Goal: Information Seeking & Learning: Learn about a topic

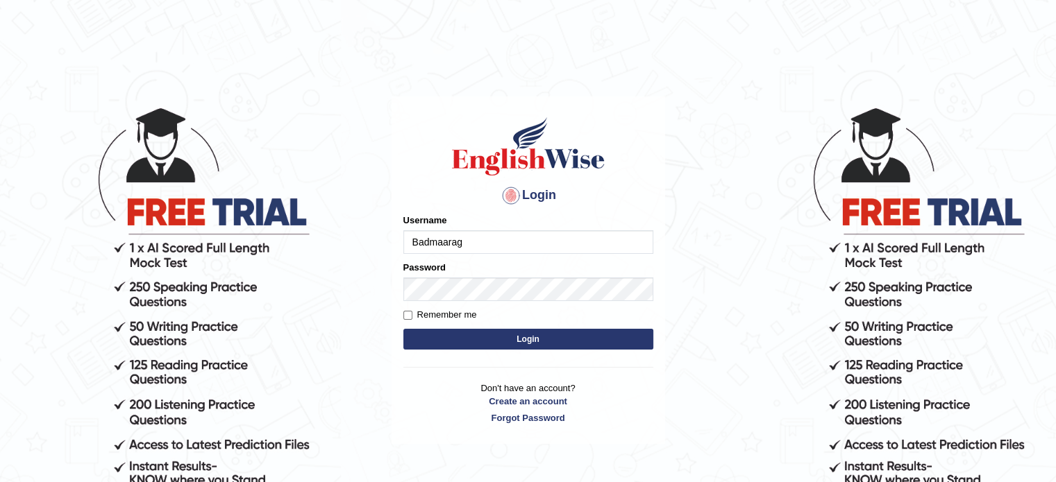
type input "Badmaarag"
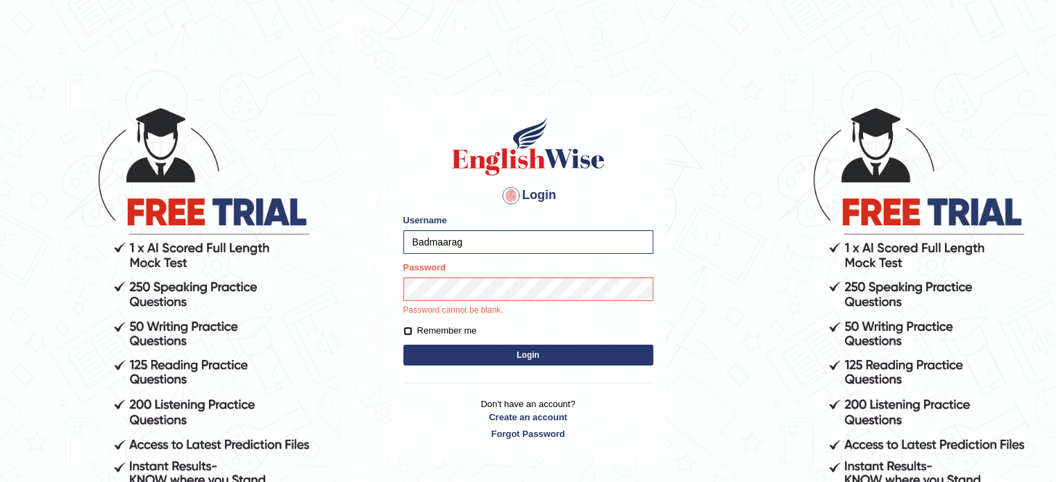
click at [405, 332] on input "Remember me" at bounding box center [407, 331] width 9 height 9
checkbox input "true"
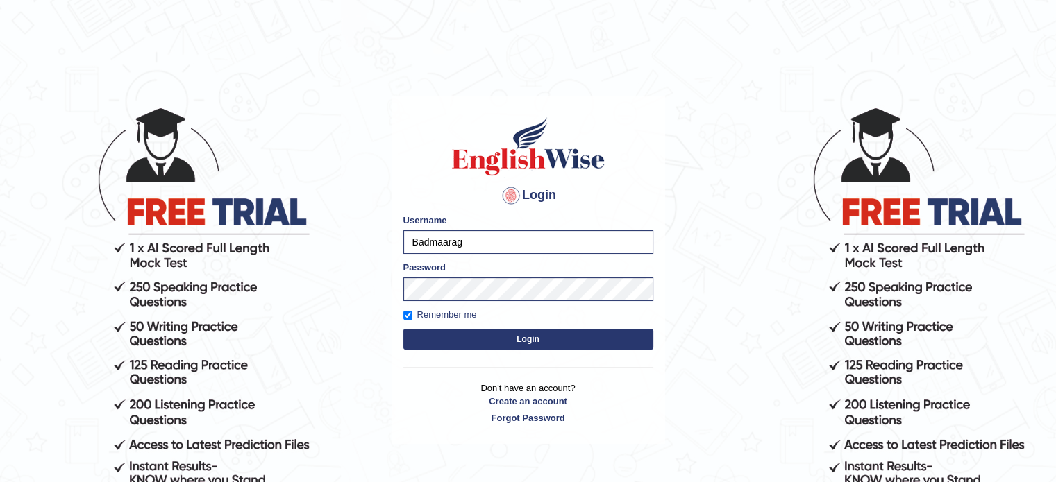
click at [457, 340] on button "Login" at bounding box center [528, 339] width 250 height 21
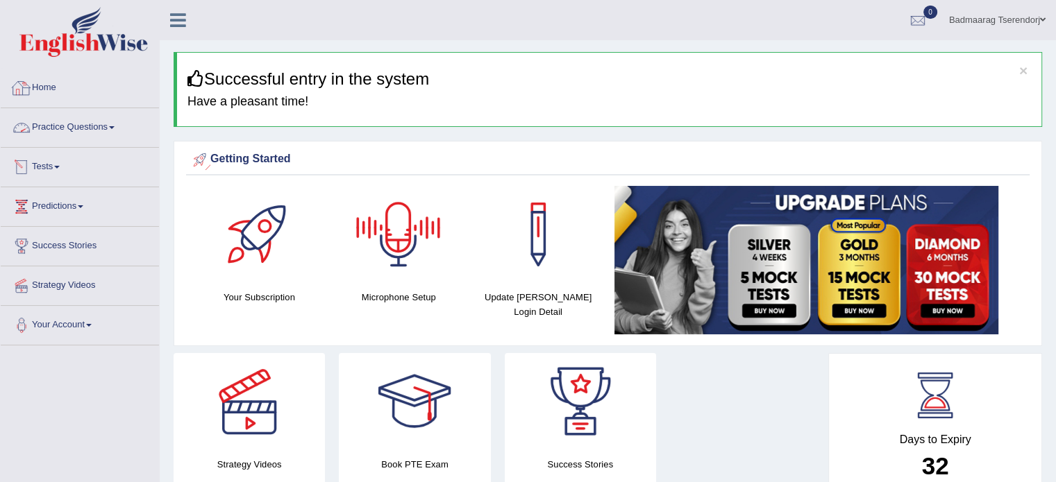
click at [77, 91] on link "Home" at bounding box center [80, 86] width 158 height 35
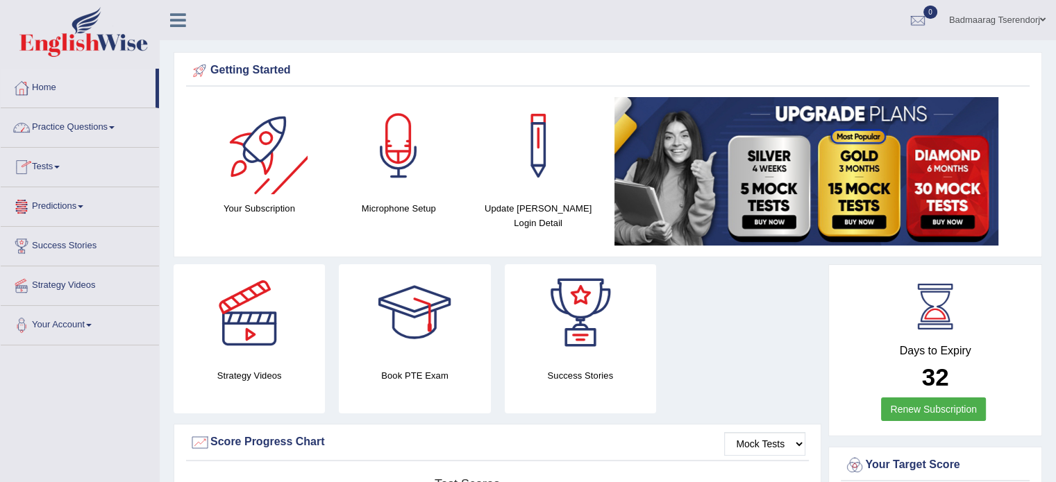
click at [90, 121] on link "Practice Questions" at bounding box center [80, 125] width 158 height 35
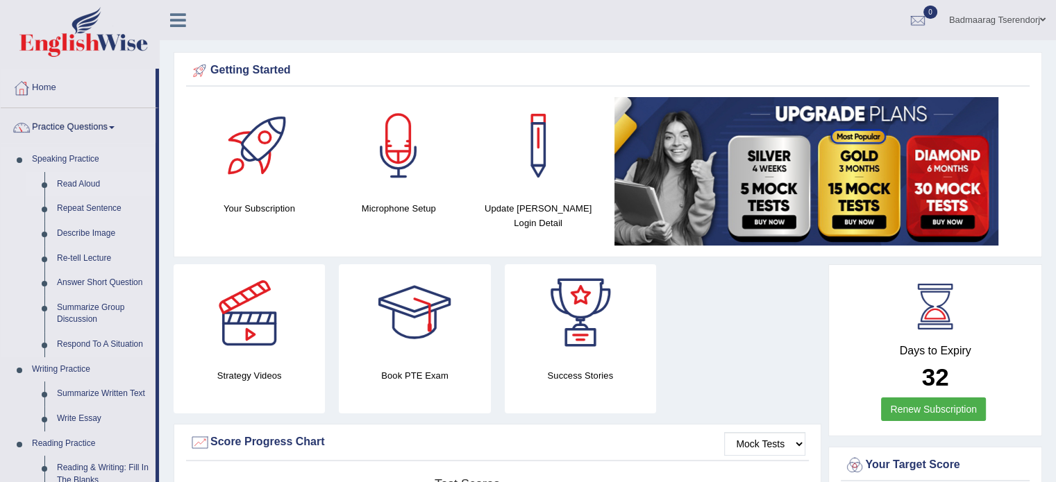
click at [92, 183] on link "Read Aloud" at bounding box center [103, 184] width 105 height 25
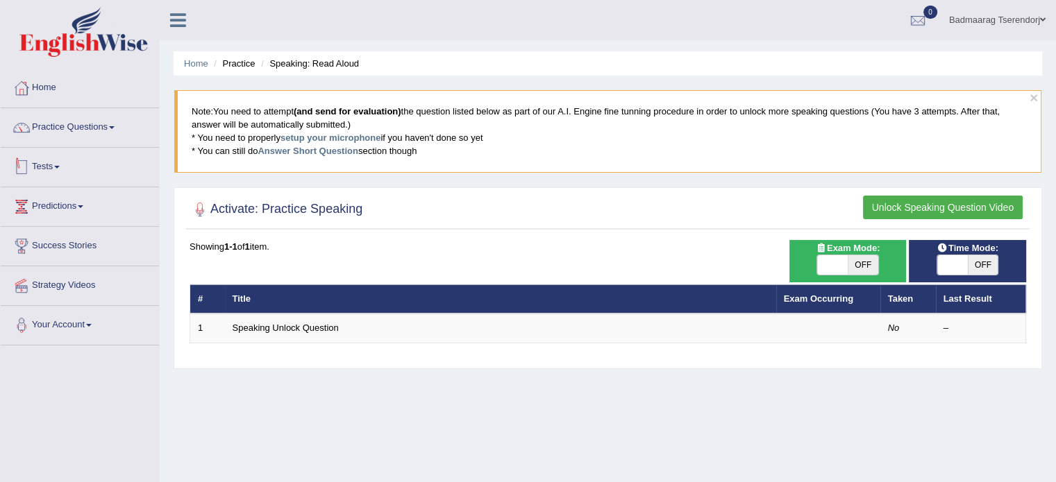
click at [64, 176] on link "Tests" at bounding box center [80, 165] width 158 height 35
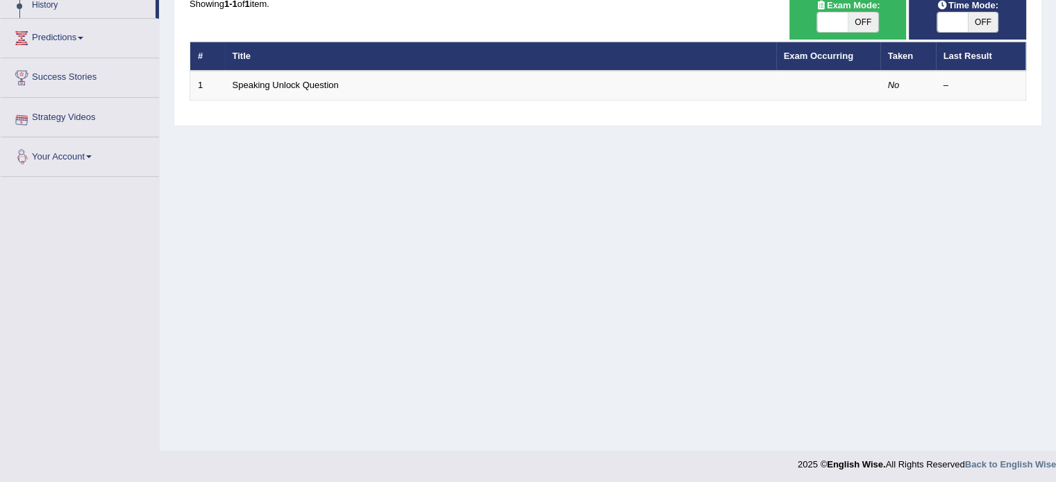
scroll to position [246, 0]
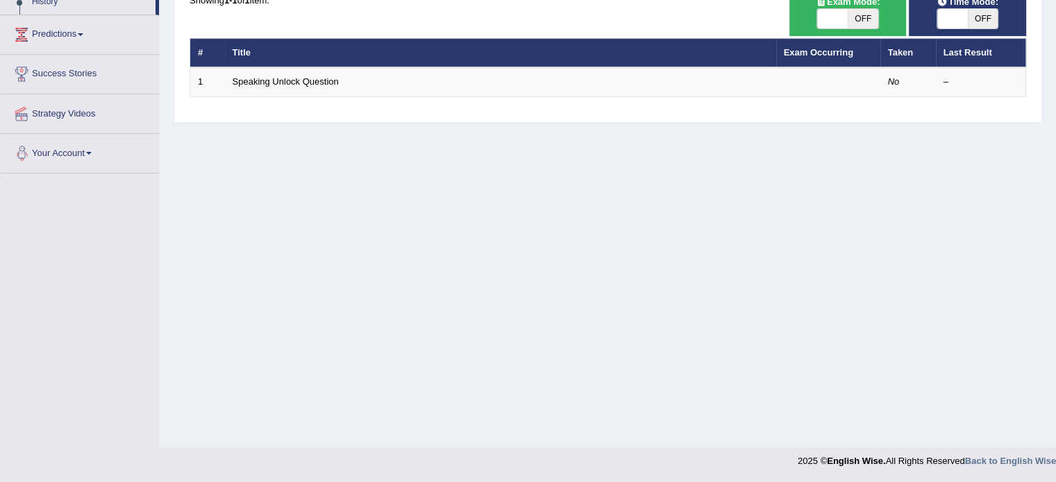
click at [91, 154] on link "Your Account" at bounding box center [80, 151] width 158 height 35
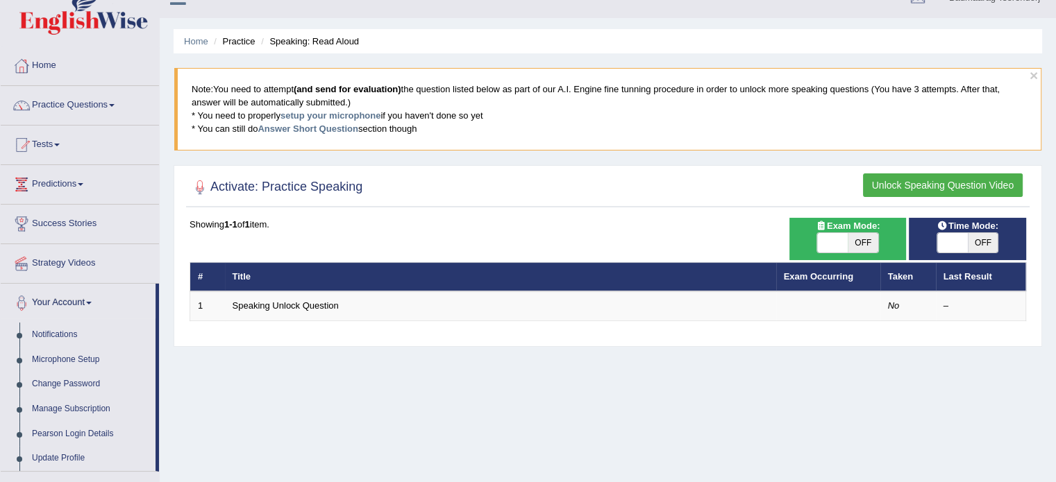
scroll to position [0, 0]
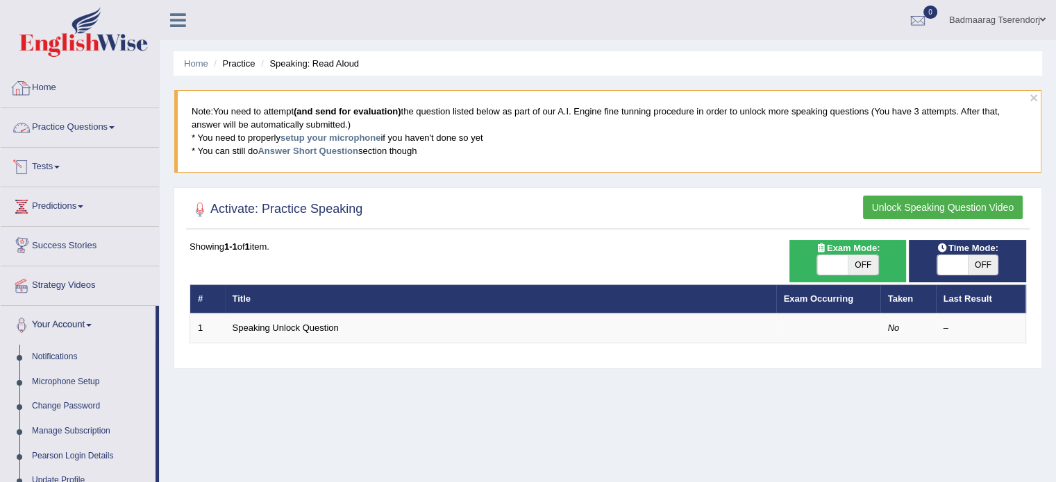
click at [190, 57] on li "Home" at bounding box center [196, 63] width 24 height 13
click at [100, 121] on link "Practice Questions" at bounding box center [80, 125] width 158 height 35
